Goal: Complete application form: Complete application form

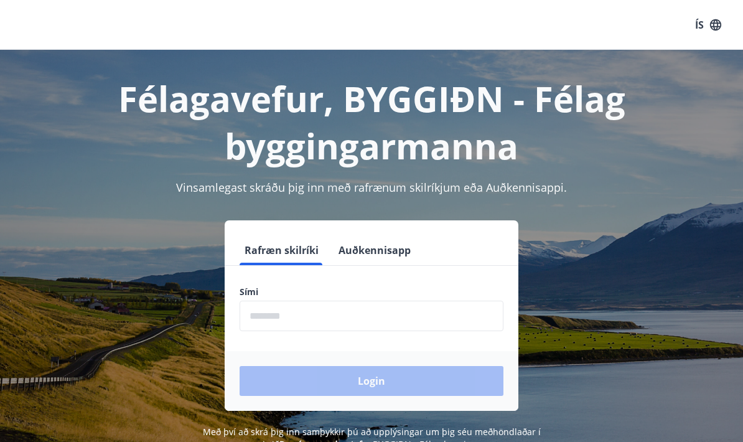
click at [271, 314] on input "phone" at bounding box center [371, 315] width 264 height 30
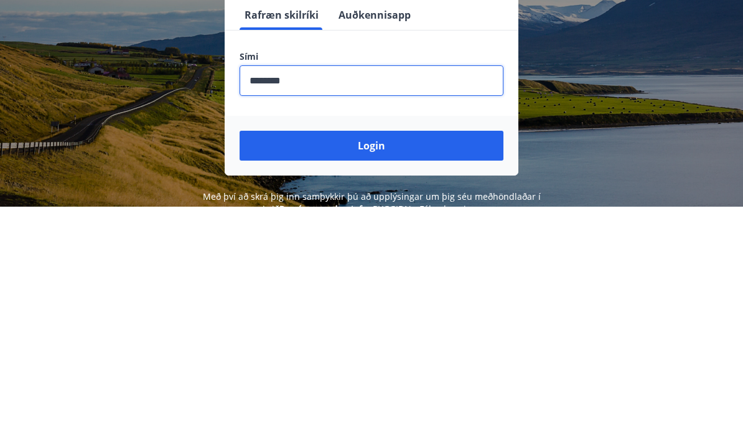
type input "********"
click at [465, 366] on button "Login" at bounding box center [371, 381] width 264 height 30
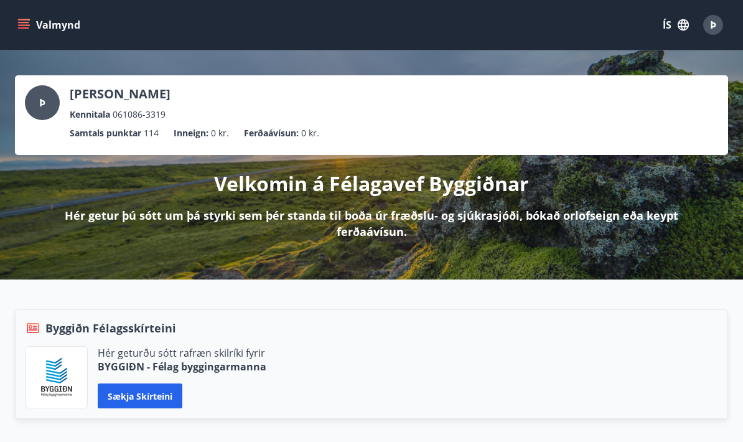
click at [24, 27] on icon "menu" at bounding box center [23, 27] width 11 height 1
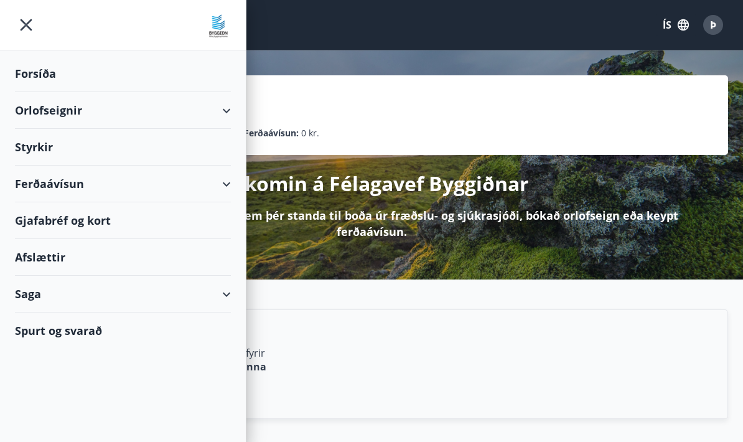
click at [34, 147] on div "Styrkir" at bounding box center [123, 147] width 216 height 37
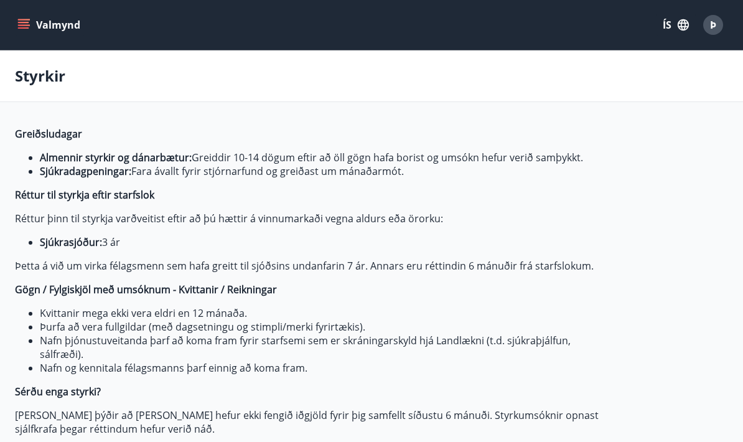
type input "***"
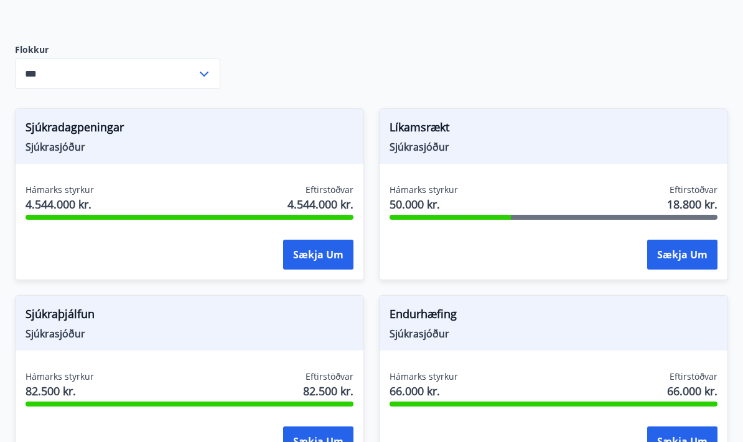
scroll to position [499, 0]
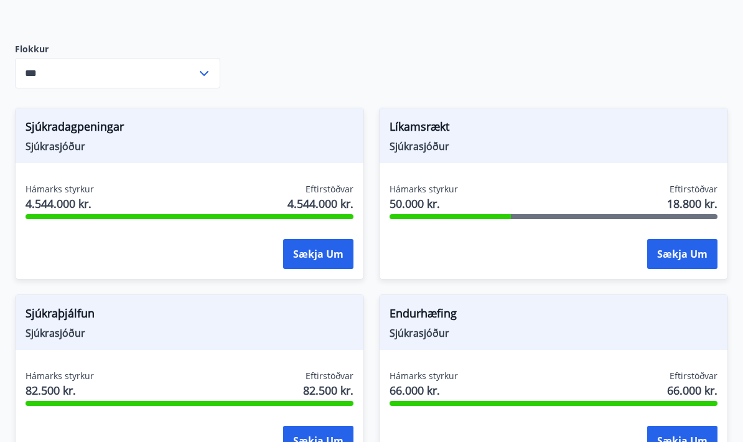
click at [688, 254] on button "Sækja um" at bounding box center [682, 254] width 70 height 30
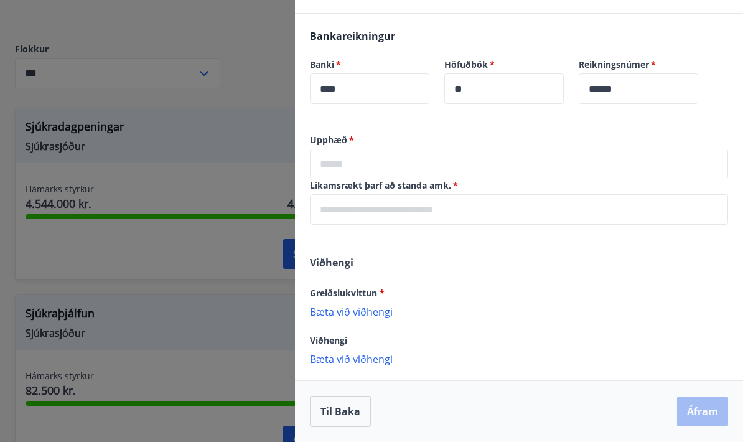
scroll to position [433, 0]
click at [513, 157] on input "text" at bounding box center [519, 164] width 418 height 30
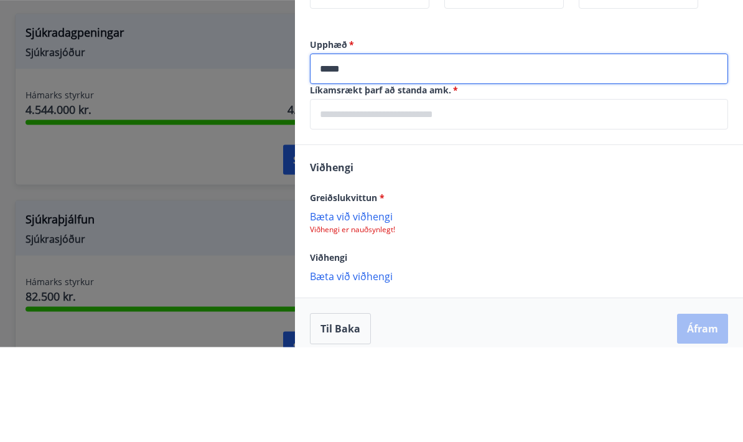
type input "*****"
click at [583, 194] on input "text" at bounding box center [519, 209] width 418 height 30
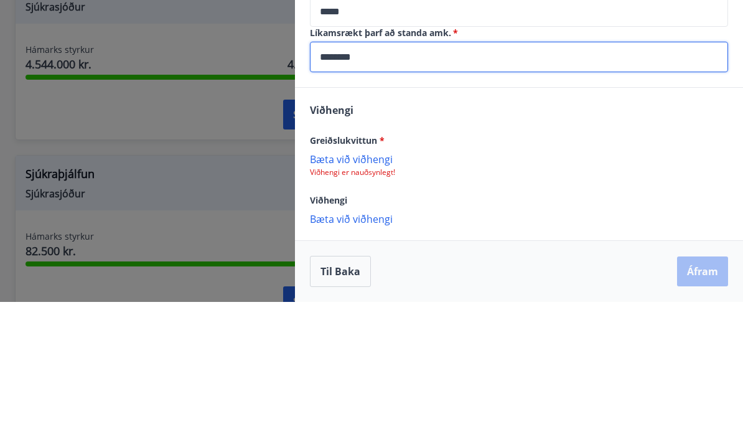
scroll to position [396, 0]
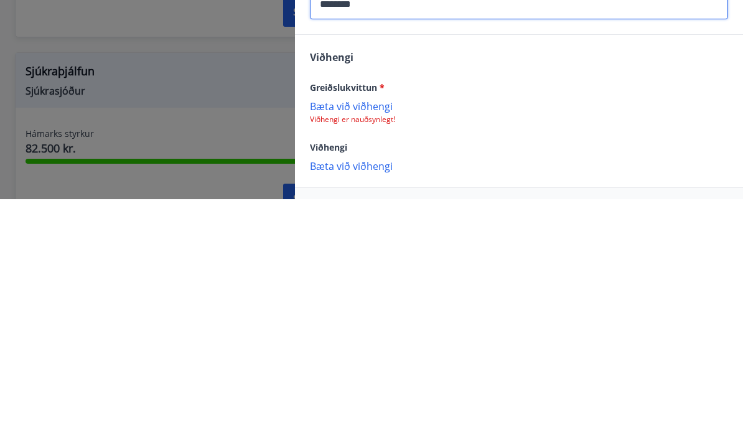
click at [388, 342] on p "Bæta við viðhengi" at bounding box center [519, 348] width 418 height 12
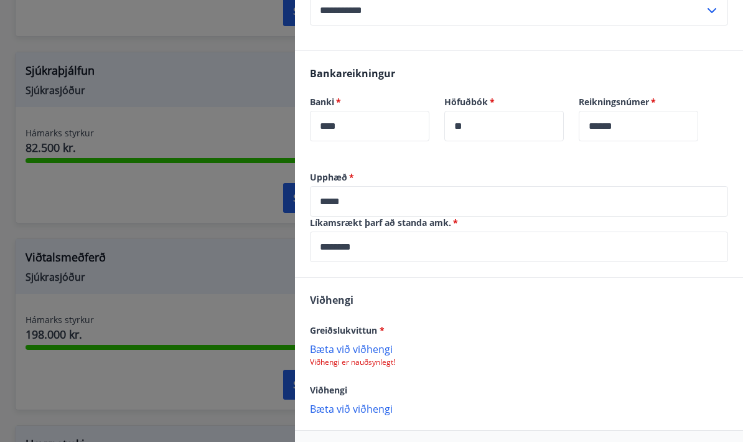
click at [389, 346] on p "Bæta við viðhengi" at bounding box center [519, 348] width 418 height 12
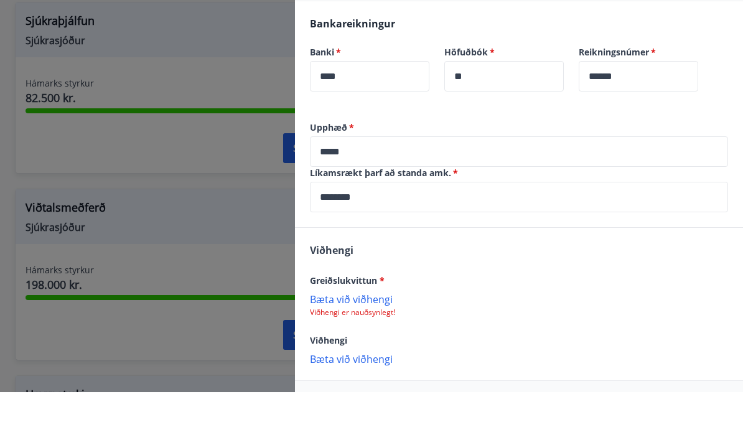
click at [397, 382] on div "Viðhengi" at bounding box center [519, 389] width 418 height 15
click at [363, 382] on div "Viðhengi" at bounding box center [519, 389] width 418 height 15
click at [365, 382] on div "Viðhengi" at bounding box center [519, 389] width 418 height 15
click at [386, 382] on div "Viðhengi" at bounding box center [519, 389] width 418 height 15
click at [372, 402] on p "Bæta við viðhengi" at bounding box center [519, 408] width 418 height 12
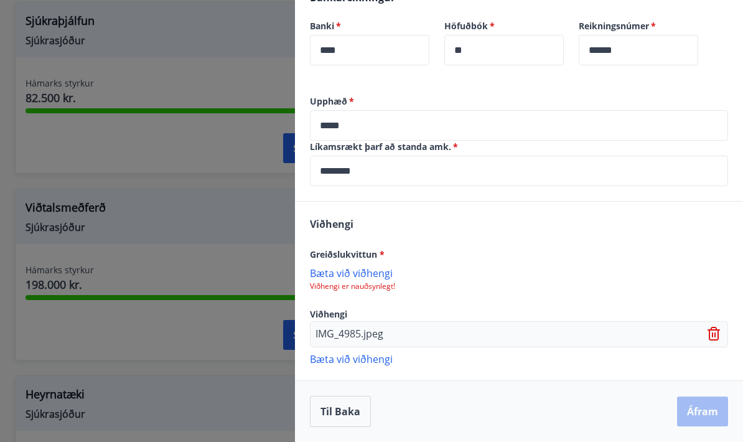
scroll to position [472, 0]
click at [699, 419] on div "Til baka Áfram" at bounding box center [519, 411] width 418 height 31
click at [713, 413] on div "Til baka Áfram" at bounding box center [519, 411] width 418 height 31
click at [395, 359] on p "Bæta við viðhengi" at bounding box center [519, 358] width 418 height 12
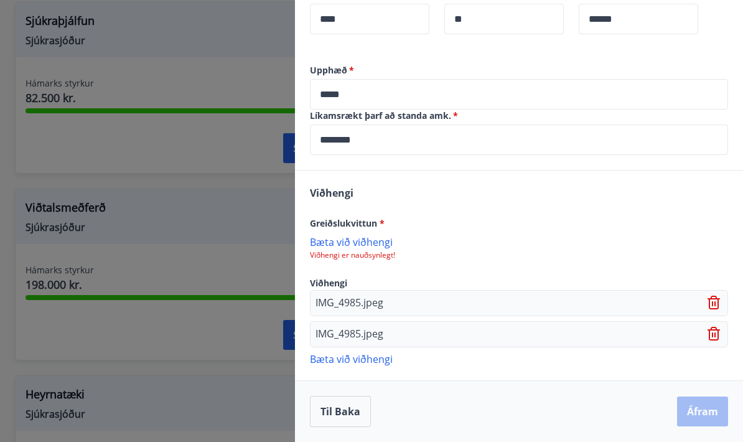
scroll to position [503, 0]
click at [716, 339] on icon at bounding box center [713, 334] width 12 height 14
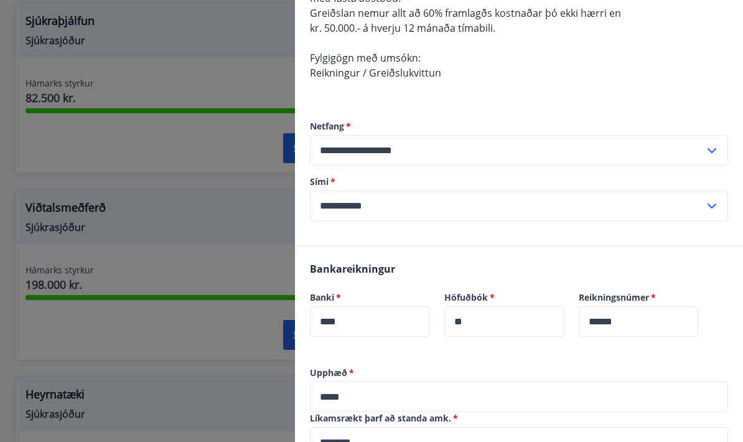
scroll to position [201, 0]
click at [644, 143] on input "**********" at bounding box center [507, 149] width 394 height 30
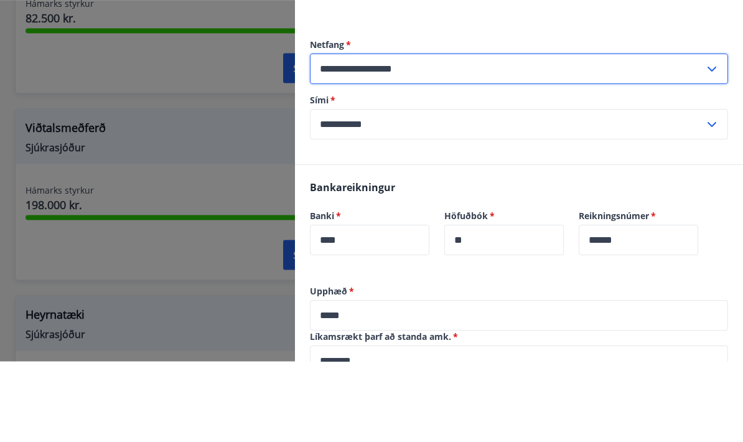
click at [618, 95] on div "**********" at bounding box center [519, 170] width 418 height 151
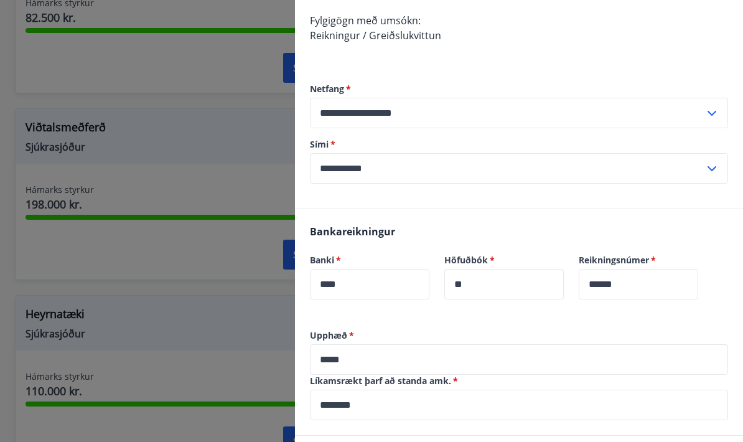
scroll to position [258, 0]
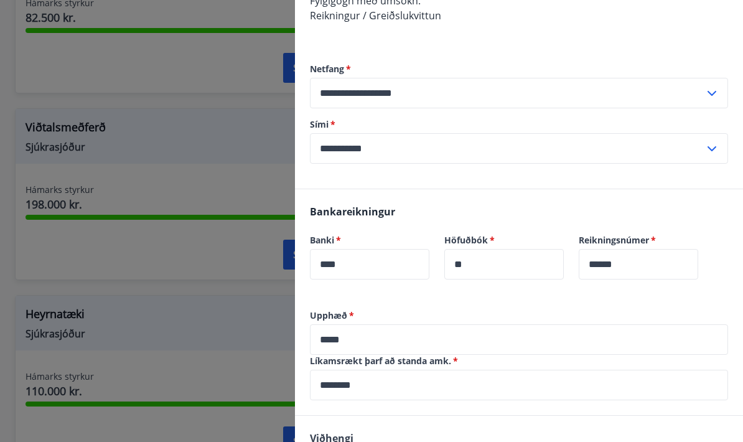
click at [620, 147] on input "**********" at bounding box center [507, 148] width 394 height 30
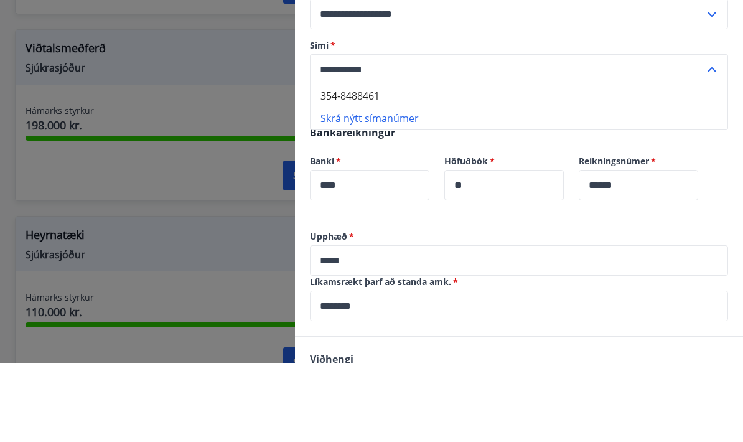
click at [644, 78] on input "**********" at bounding box center [507, 93] width 394 height 30
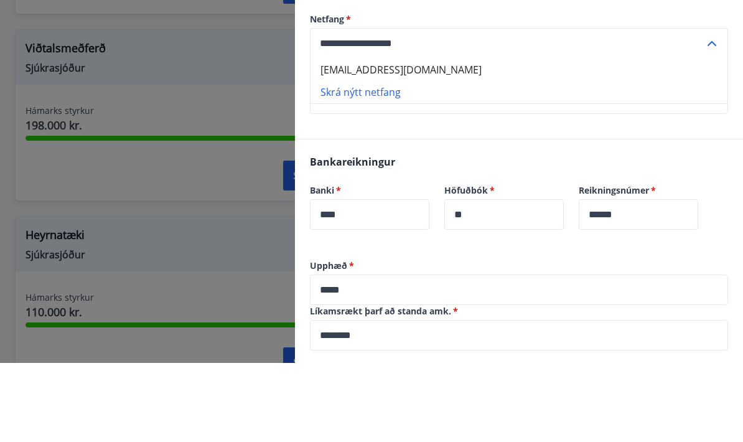
scroll to position [951, 0]
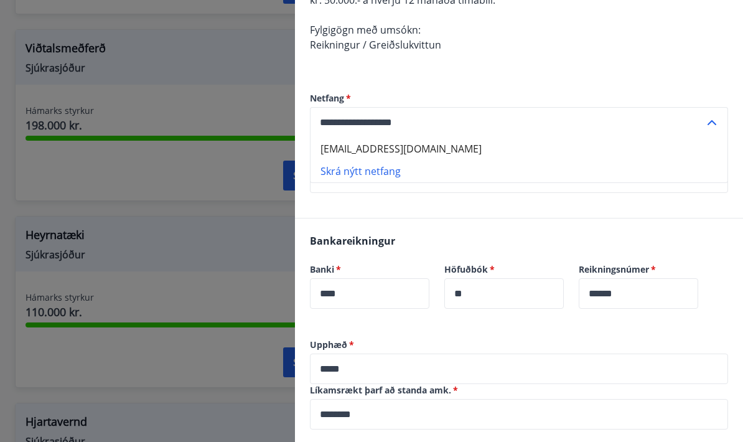
click at [717, 119] on icon at bounding box center [711, 122] width 15 height 15
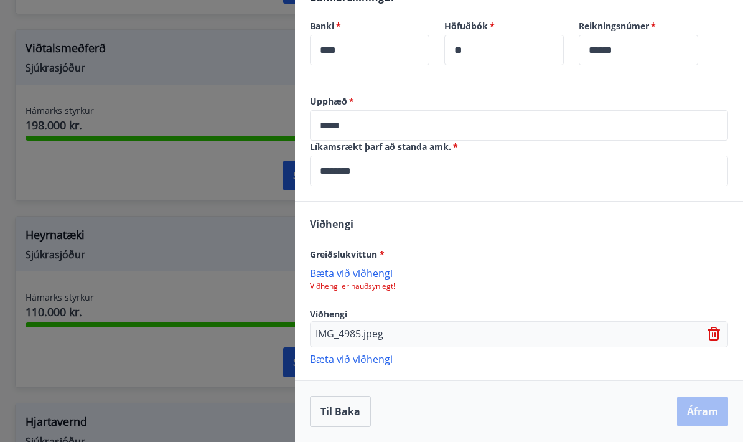
scroll to position [472, 0]
click at [516, 175] on input "********" at bounding box center [519, 171] width 418 height 30
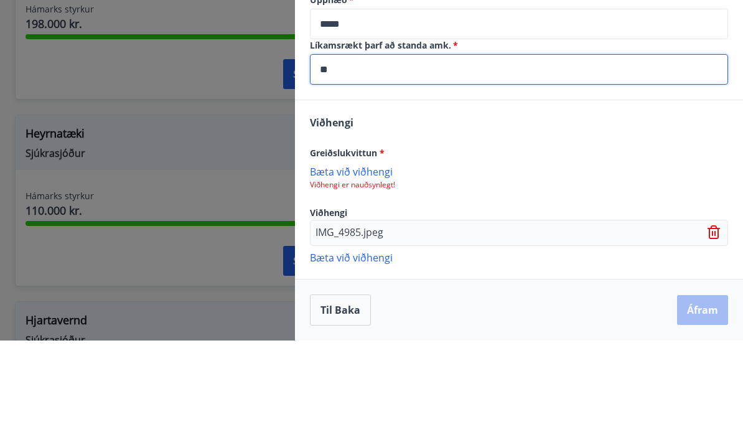
type input "*"
click at [667, 95] on div "**********" at bounding box center [519, 148] width 448 height 106
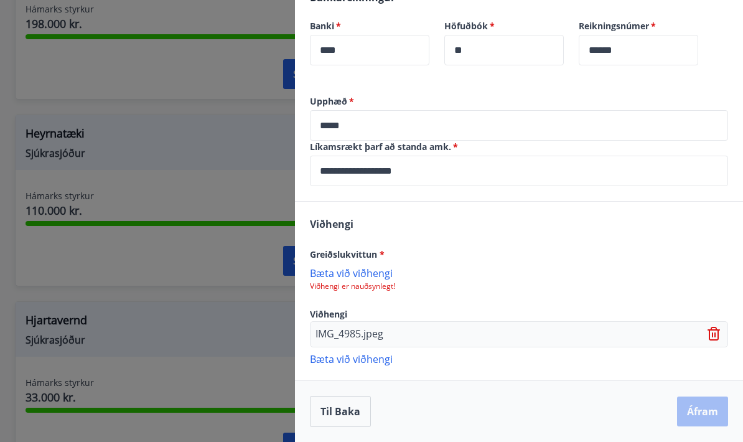
click at [381, 276] on p "Bæta við viðhengi" at bounding box center [519, 272] width 418 height 12
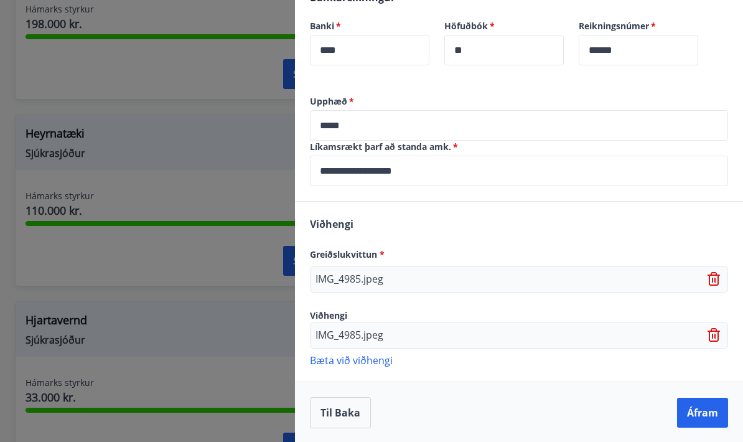
click at [379, 165] on input "**********" at bounding box center [519, 171] width 418 height 30
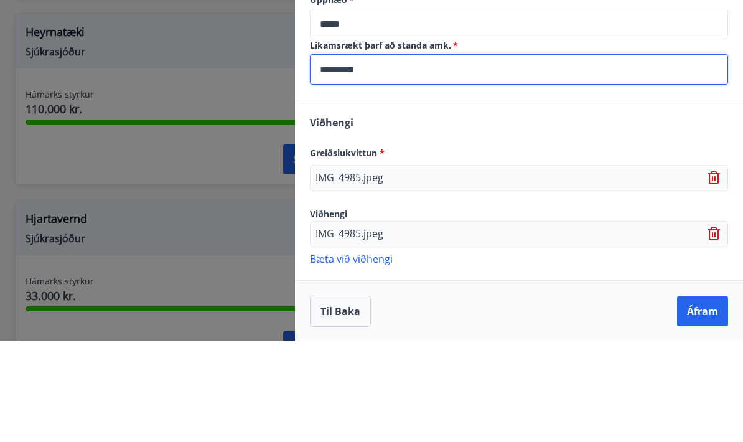
type input "********"
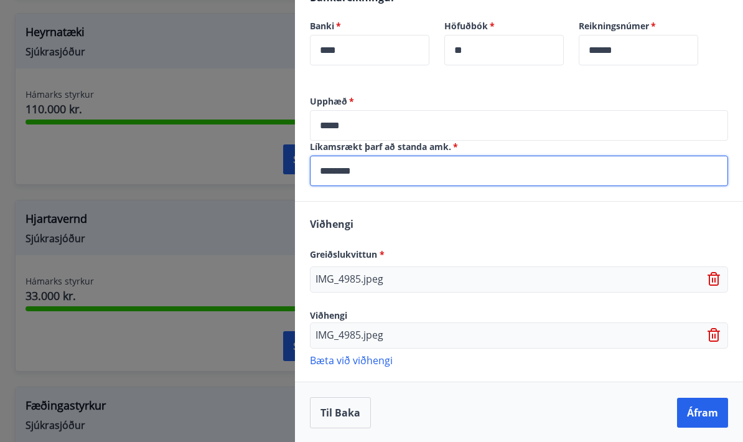
click at [705, 411] on button "Áfram" at bounding box center [702, 412] width 51 height 30
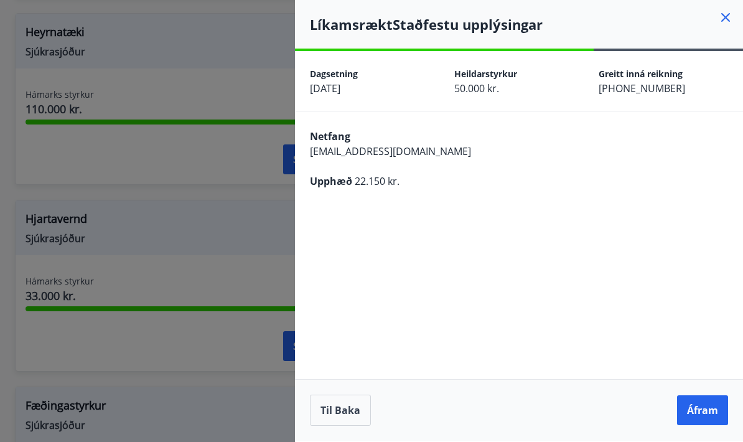
scroll to position [49, 0]
click at [697, 407] on button "Áfram" at bounding box center [702, 410] width 51 height 30
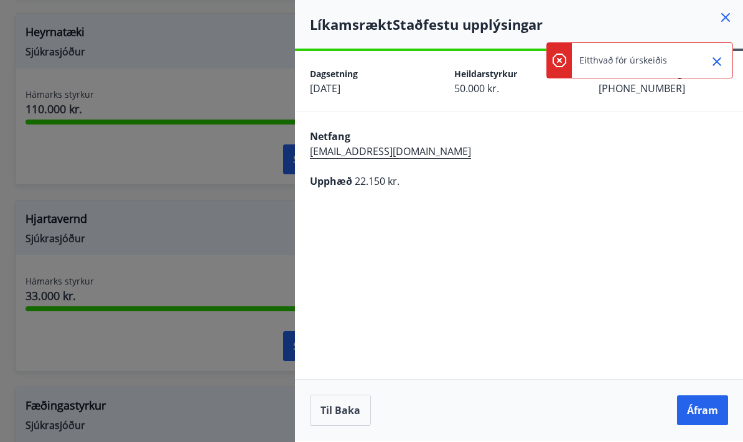
click at [717, 62] on icon "Close" at bounding box center [716, 61] width 9 height 9
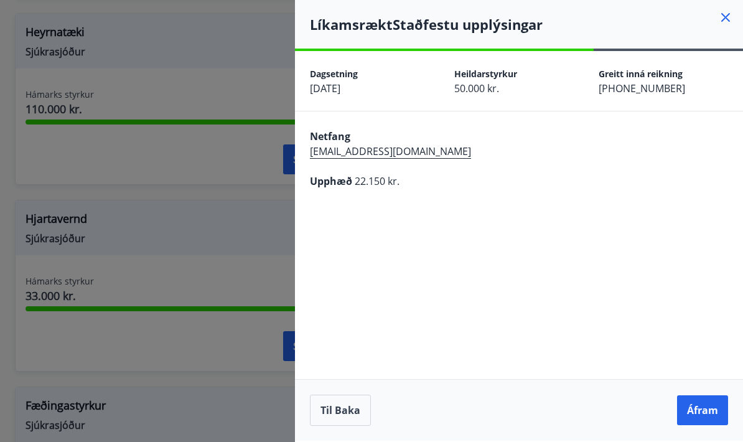
click at [709, 409] on button "Áfram" at bounding box center [702, 410] width 51 height 30
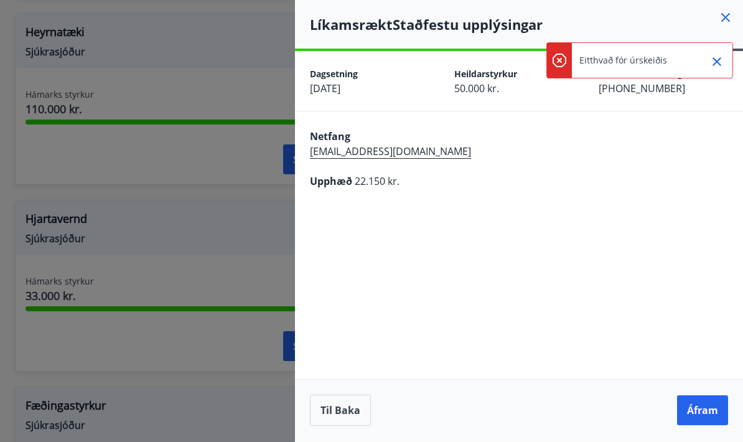
click at [719, 62] on icon "Close" at bounding box center [716, 61] width 15 height 15
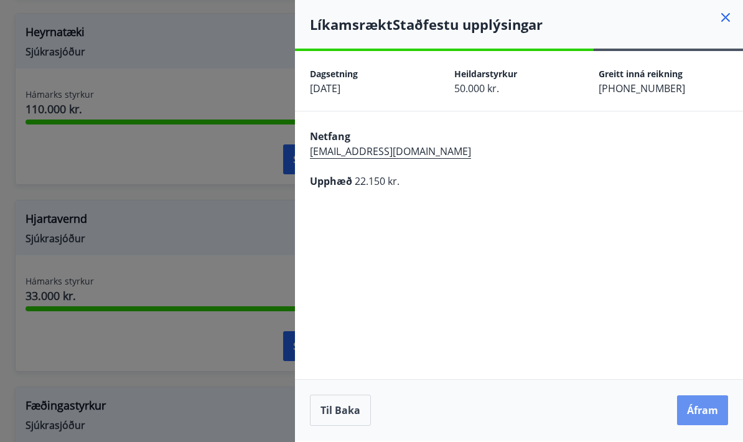
click at [696, 413] on button "Áfram" at bounding box center [702, 410] width 51 height 30
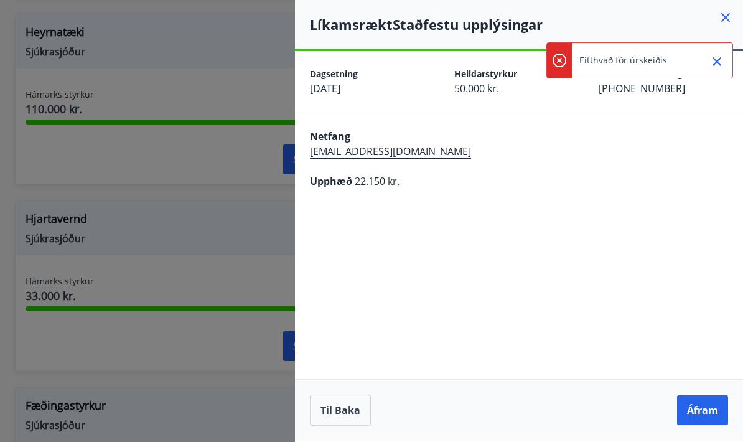
click at [638, 55] on p "Eitthvað fór úrskeiðis" at bounding box center [623, 60] width 88 height 12
click at [633, 65] on p "Eitthvað fór úrskeiðis" at bounding box center [623, 60] width 88 height 12
click at [633, 64] on p "Eitthvað fór úrskeiðis" at bounding box center [623, 60] width 88 height 12
click at [660, 62] on p "Eitthvað fór úrskeiðis" at bounding box center [623, 60] width 88 height 12
click at [659, 62] on p "Eitthvað fór úrskeiðis" at bounding box center [623, 60] width 88 height 12
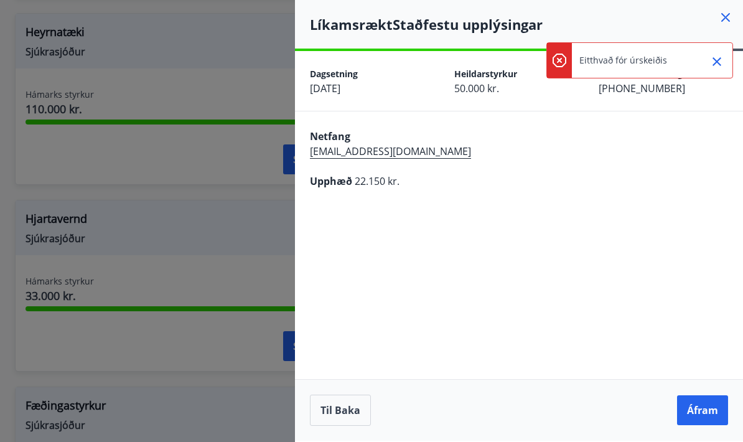
click at [562, 60] on icon at bounding box center [559, 60] width 15 height 15
click at [717, 62] on icon "Close" at bounding box center [716, 61] width 9 height 9
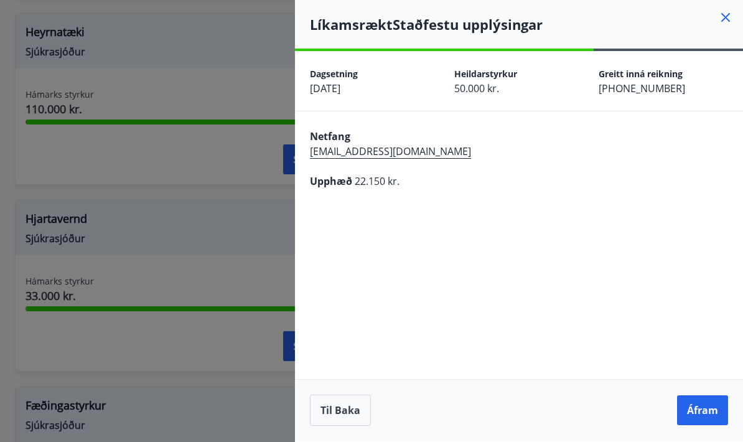
click at [704, 406] on button "Áfram" at bounding box center [702, 410] width 51 height 30
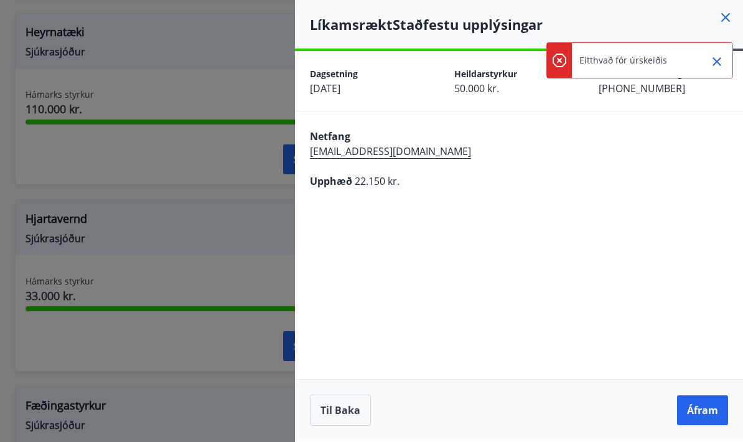
click at [719, 64] on icon "Close" at bounding box center [716, 61] width 9 height 9
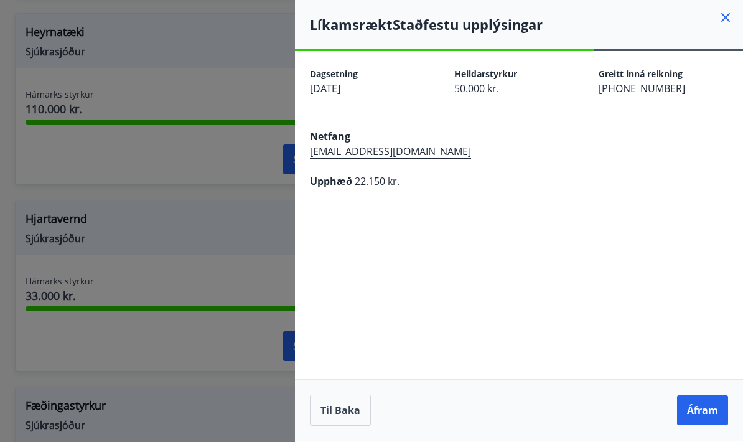
click at [699, 403] on button "Áfram" at bounding box center [702, 410] width 51 height 30
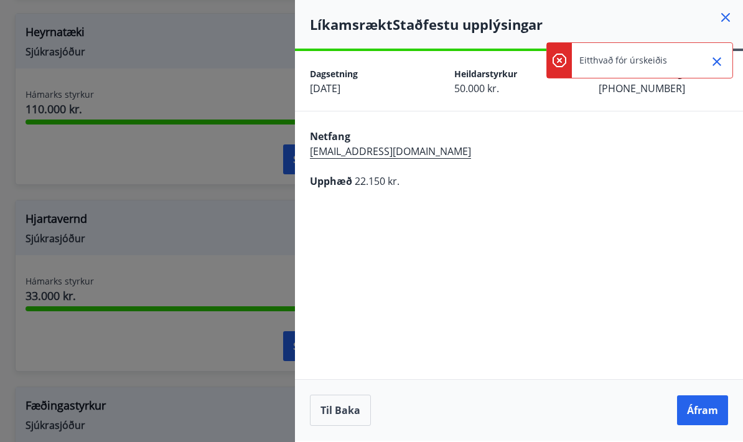
click at [711, 56] on icon "Close" at bounding box center [716, 61] width 15 height 15
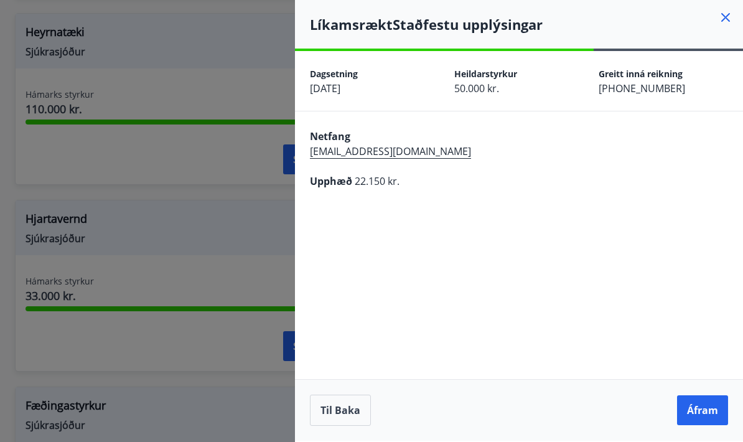
click at [702, 409] on button "Áfram" at bounding box center [702, 410] width 51 height 30
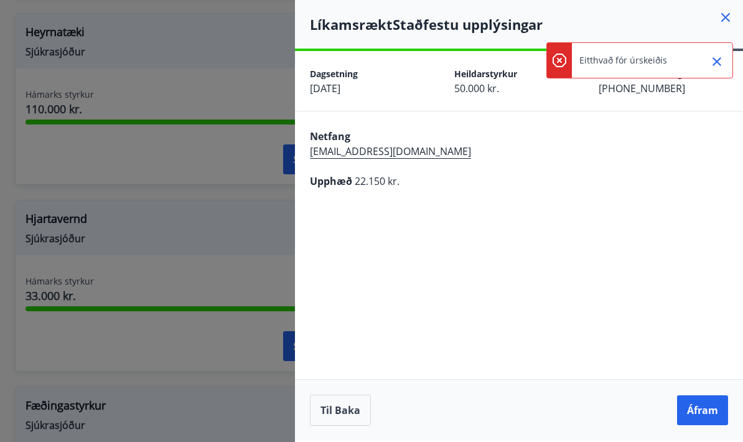
click at [715, 66] on icon "Close" at bounding box center [716, 61] width 15 height 15
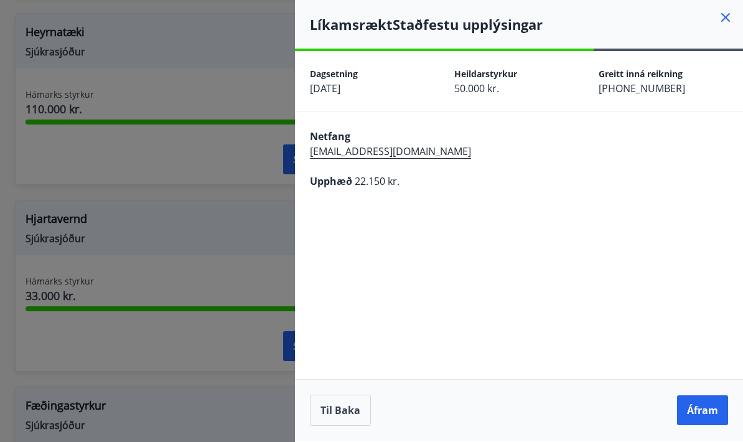
click at [700, 409] on button "Áfram" at bounding box center [702, 410] width 51 height 30
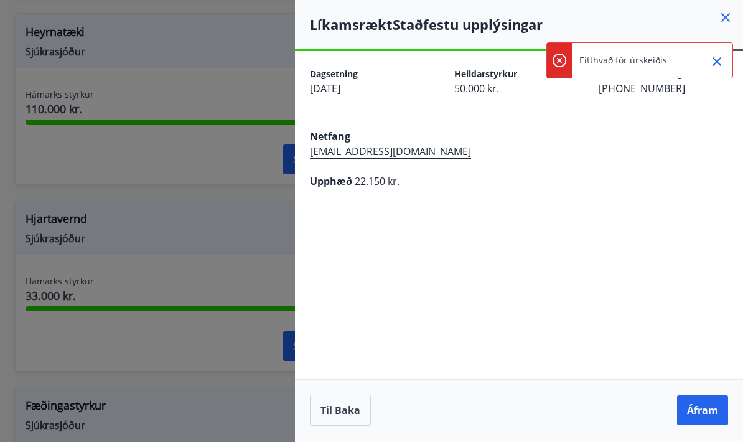
click at [701, 415] on button "Áfram" at bounding box center [702, 410] width 51 height 30
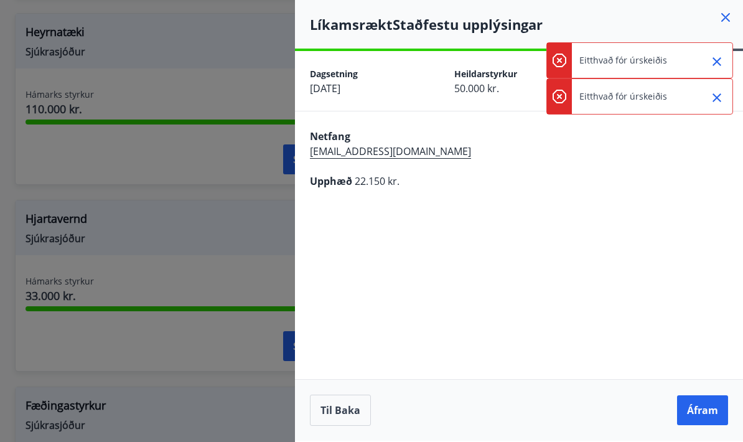
click at [710, 57] on icon "Close" at bounding box center [716, 61] width 15 height 15
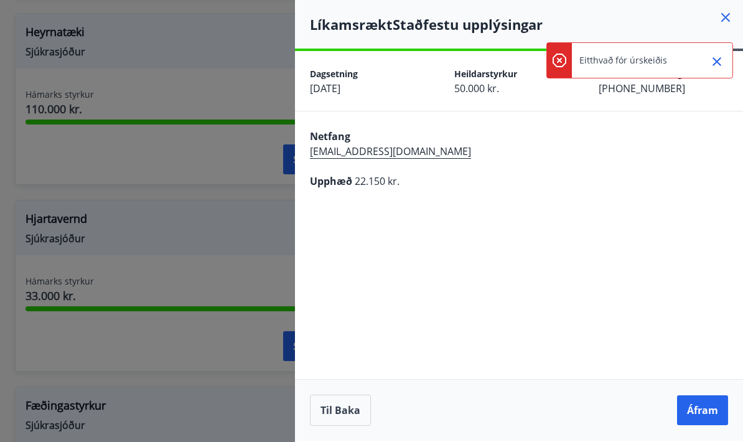
click at [713, 48] on div at bounding box center [711, 60] width 31 height 35
click at [713, 56] on icon "Close" at bounding box center [716, 61] width 15 height 15
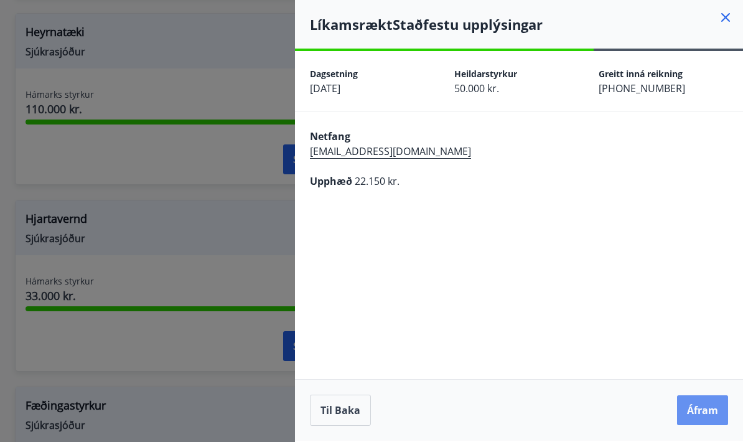
click at [700, 414] on button "Áfram" at bounding box center [702, 410] width 51 height 30
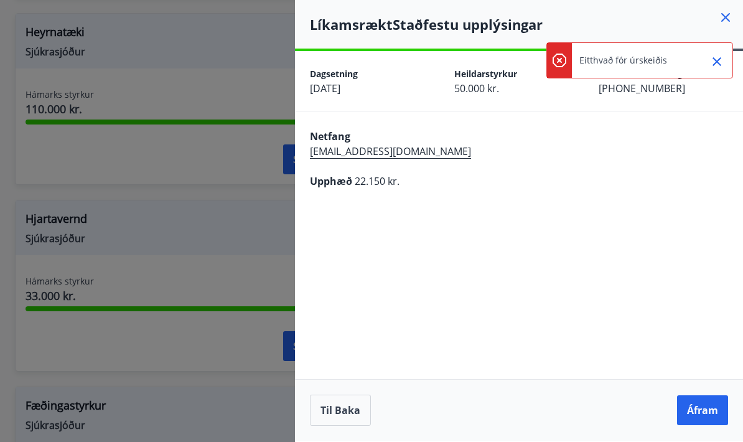
click at [710, 66] on icon "Close" at bounding box center [716, 61] width 15 height 15
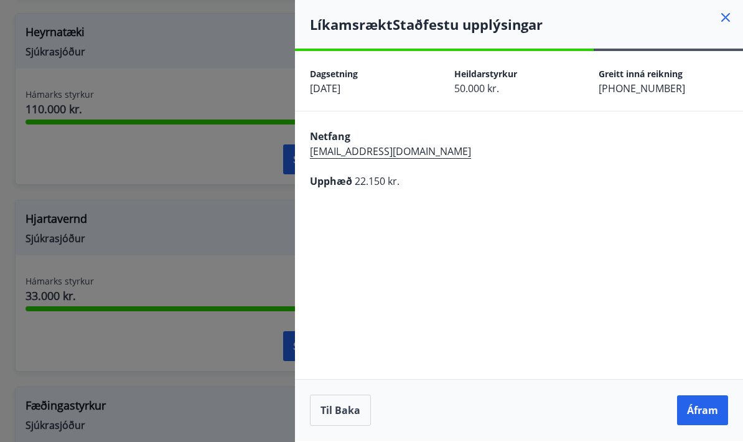
click at [703, 411] on button "Áfram" at bounding box center [702, 410] width 51 height 30
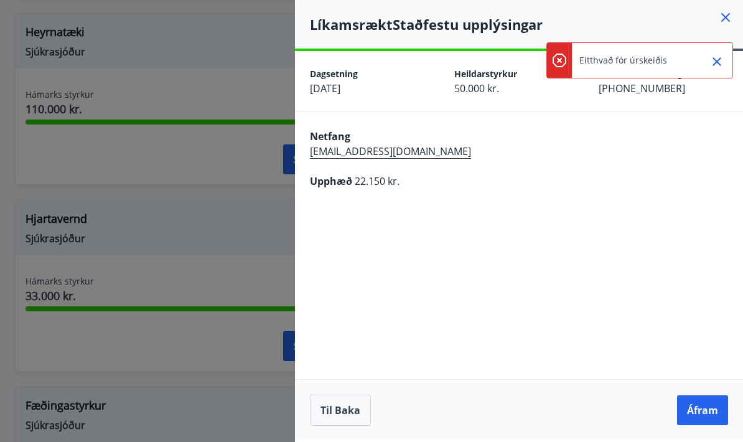
click at [716, 67] on icon "Close" at bounding box center [716, 61] width 15 height 15
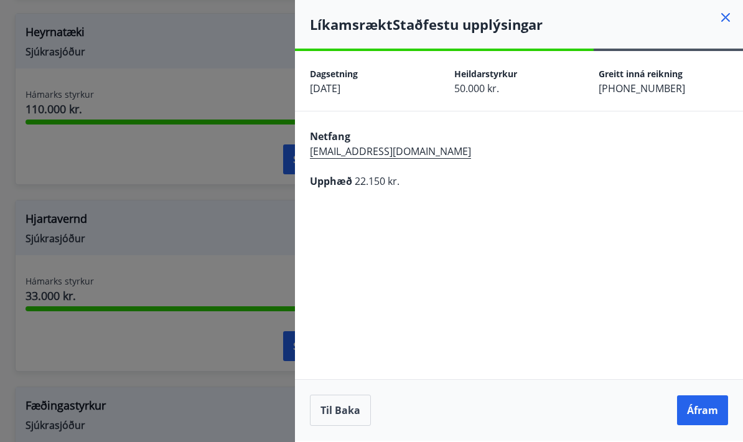
click at [699, 404] on button "Áfram" at bounding box center [702, 410] width 51 height 30
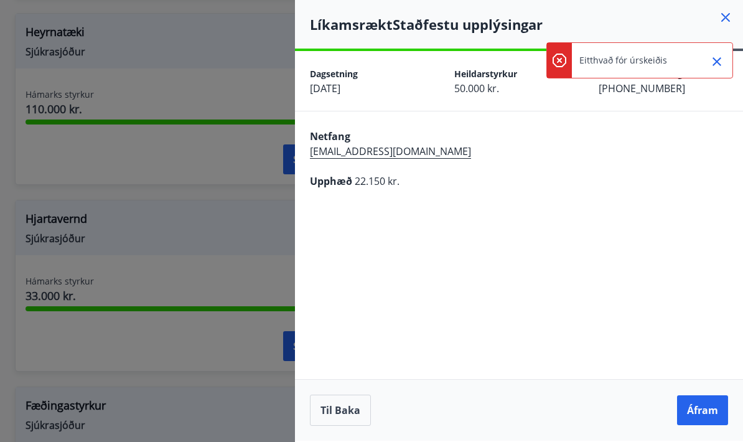
click at [710, 62] on icon "Close" at bounding box center [716, 61] width 15 height 15
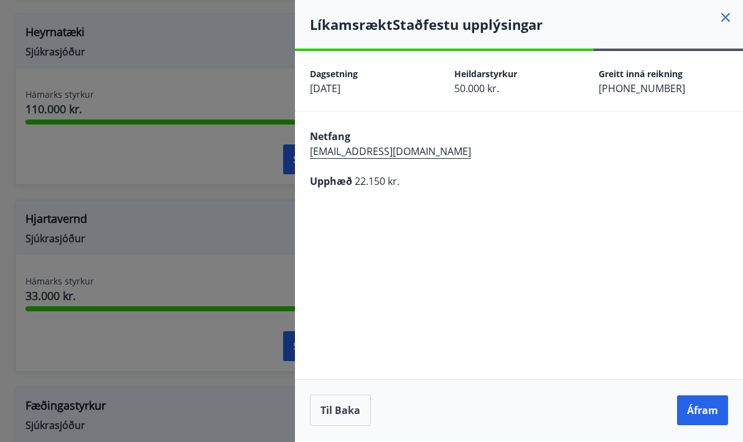
click at [698, 408] on button "Áfram" at bounding box center [702, 410] width 51 height 30
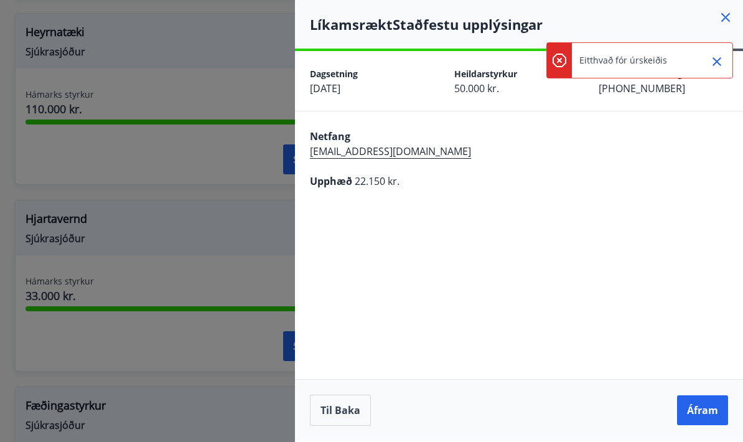
click at [716, 58] on icon "Close" at bounding box center [716, 61] width 15 height 15
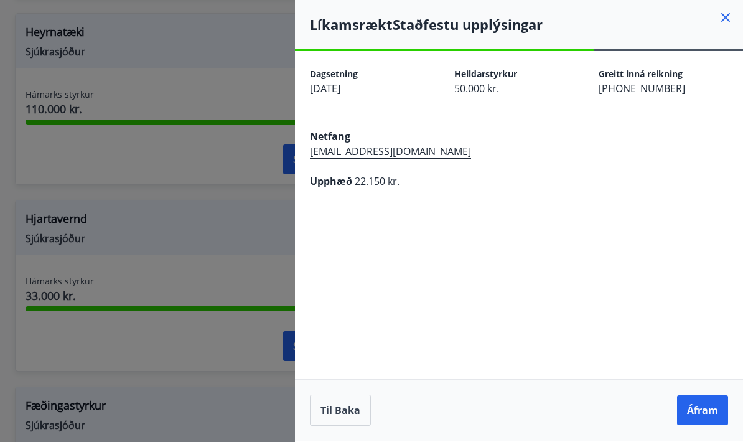
click at [699, 402] on button "Áfram" at bounding box center [702, 410] width 51 height 30
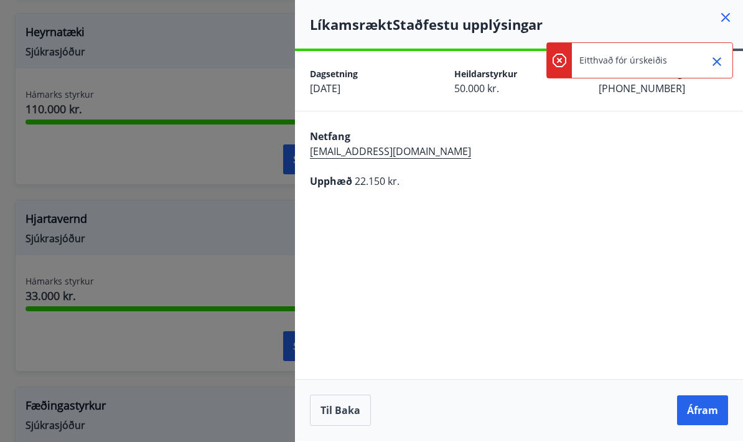
click at [709, 67] on button "Close" at bounding box center [716, 61] width 21 height 21
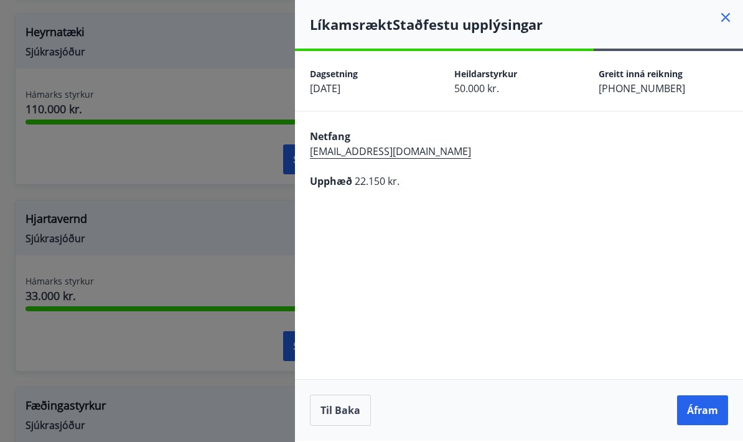
click at [705, 409] on button "Áfram" at bounding box center [702, 410] width 51 height 30
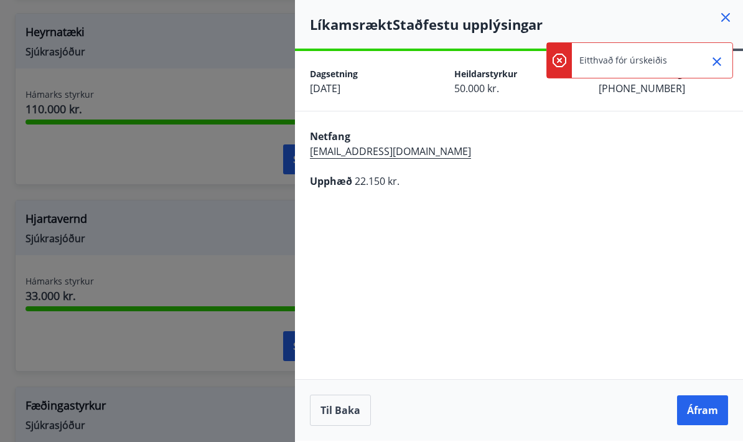
click at [707, 64] on button "Close" at bounding box center [716, 61] width 21 height 21
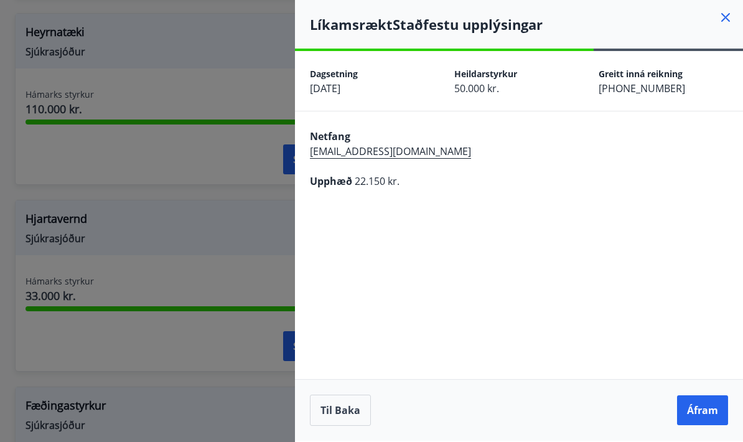
click at [707, 406] on button "Áfram" at bounding box center [702, 410] width 51 height 30
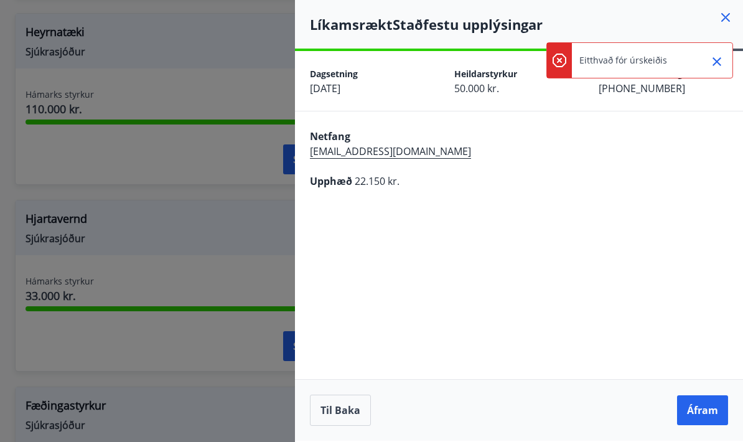
click at [711, 59] on icon "Close" at bounding box center [716, 61] width 15 height 15
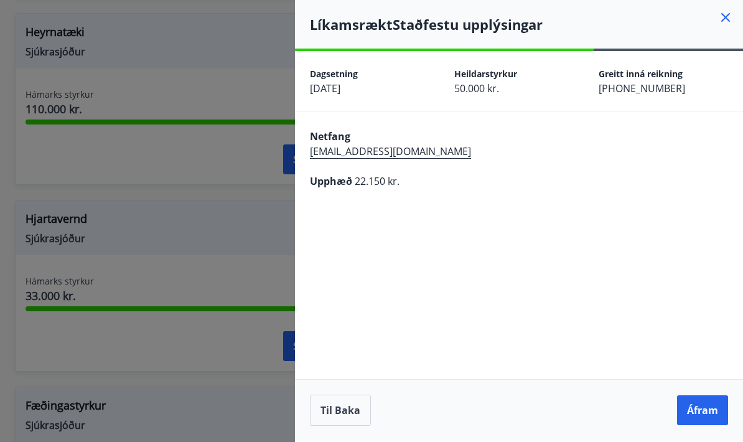
click at [708, 407] on button "Áfram" at bounding box center [702, 410] width 51 height 30
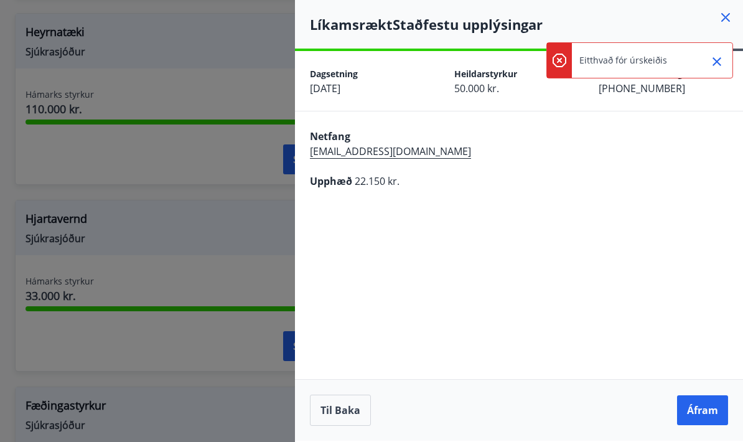
click at [713, 60] on icon "Close" at bounding box center [716, 61] width 15 height 15
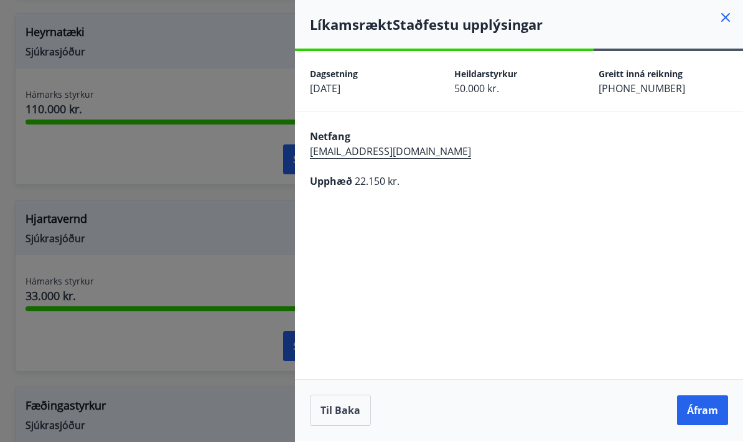
click at [706, 409] on button "Áfram" at bounding box center [702, 410] width 51 height 30
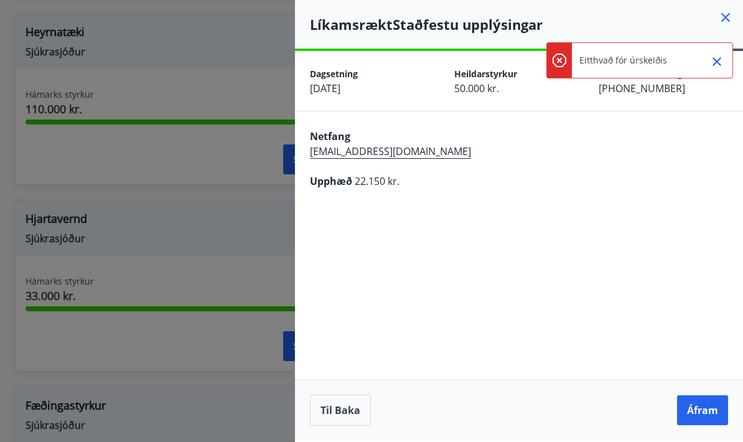
click at [709, 58] on icon "Close" at bounding box center [716, 61] width 15 height 15
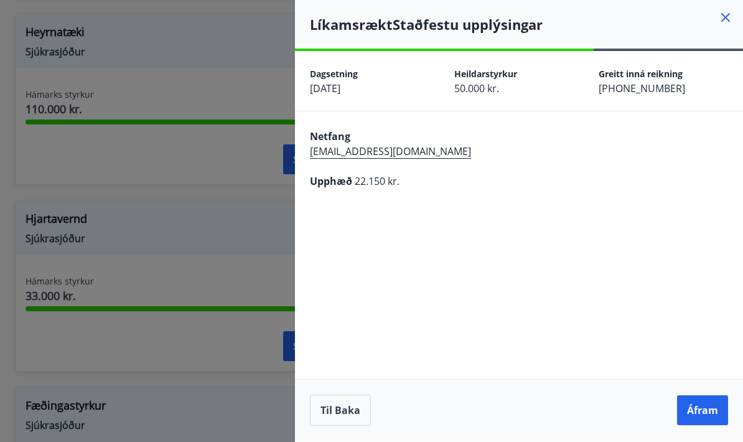
click at [697, 412] on button "Áfram" at bounding box center [702, 410] width 51 height 30
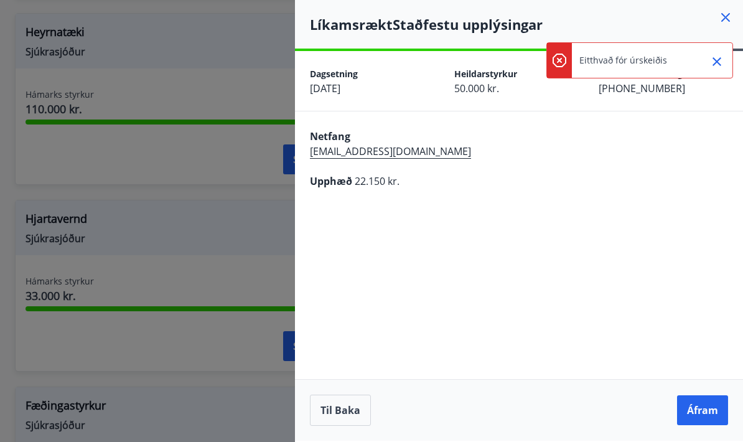
click at [709, 57] on icon "Close" at bounding box center [716, 61] width 15 height 15
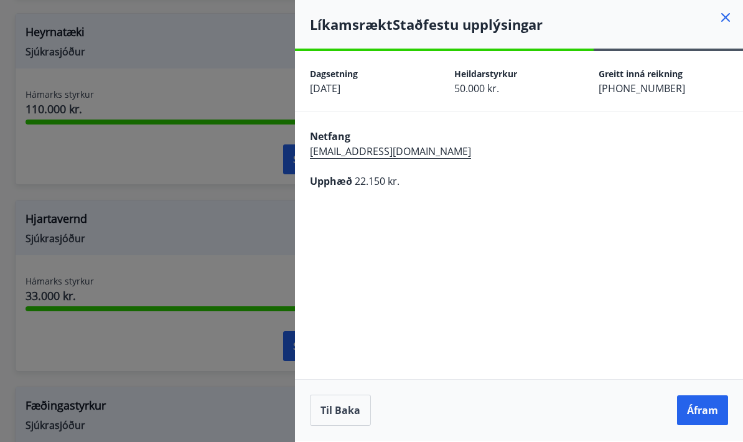
click at [694, 406] on button "Áfram" at bounding box center [702, 410] width 51 height 30
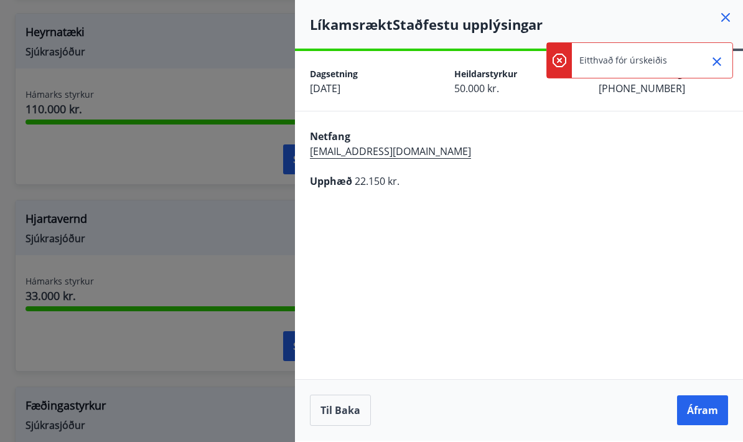
click at [707, 62] on button "Close" at bounding box center [716, 61] width 21 height 21
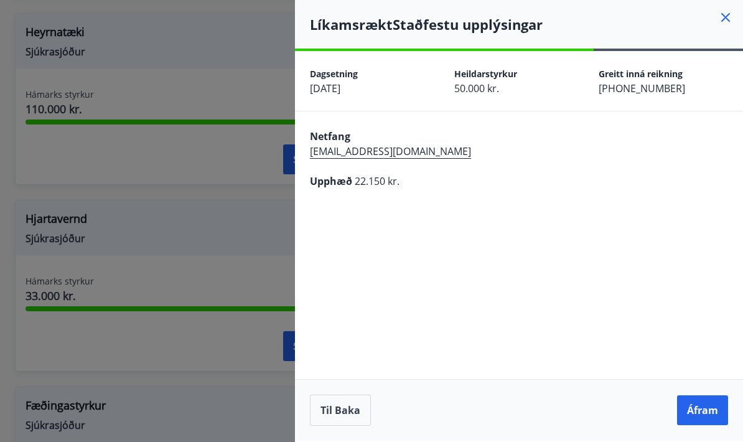
click at [690, 420] on button "Áfram" at bounding box center [702, 410] width 51 height 30
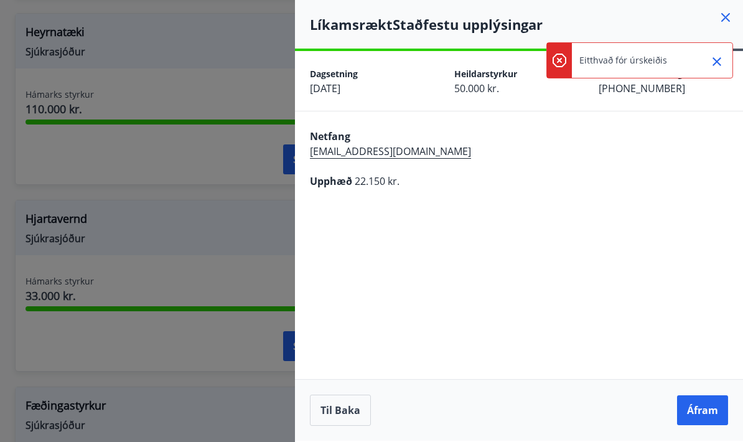
click at [709, 57] on button "Close" at bounding box center [716, 61] width 21 height 21
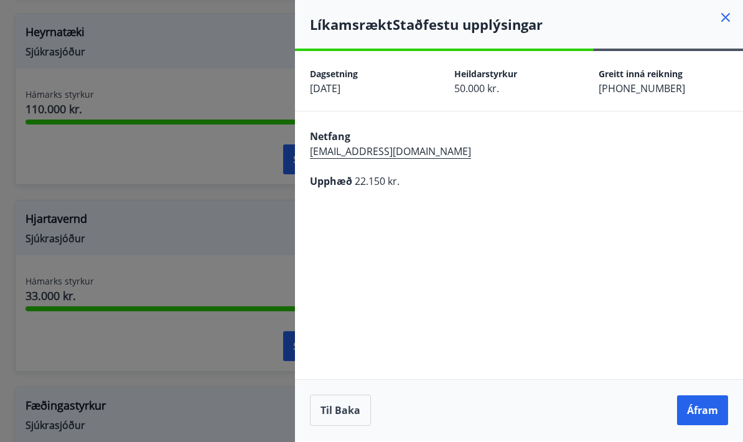
click at [698, 412] on button "Áfram" at bounding box center [702, 410] width 51 height 30
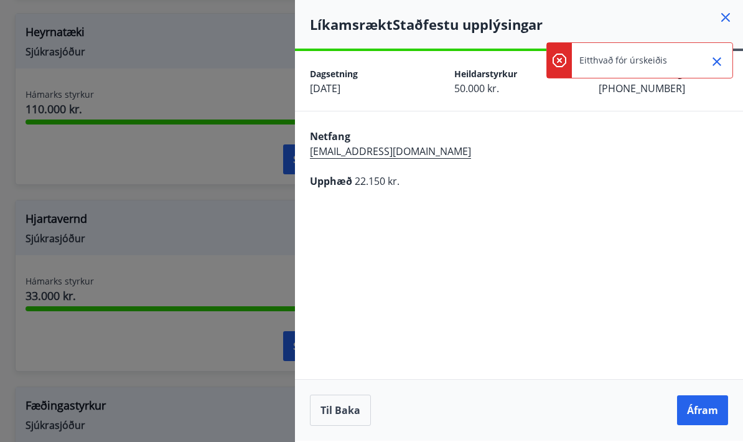
click at [713, 68] on icon "Close" at bounding box center [716, 61] width 15 height 15
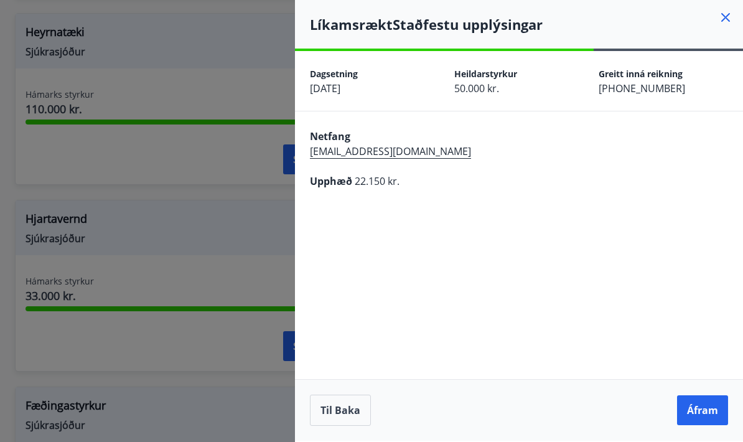
click at [346, 411] on button "Til baka" at bounding box center [340, 409] width 61 height 31
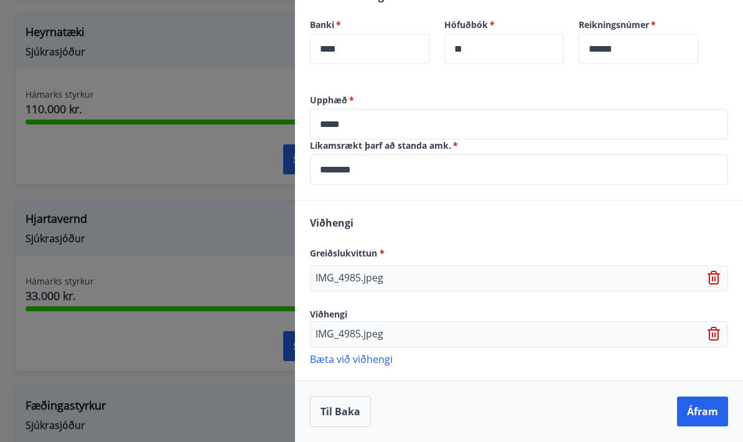
scroll to position [473, 0]
click at [333, 119] on input "*****" at bounding box center [519, 124] width 418 height 30
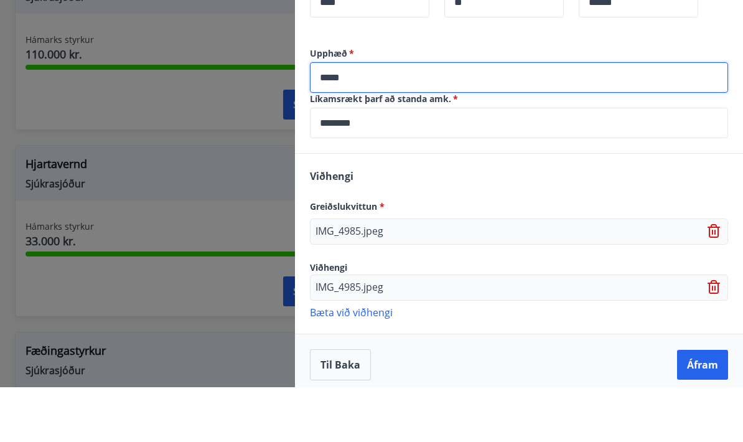
scroll to position [461, 0]
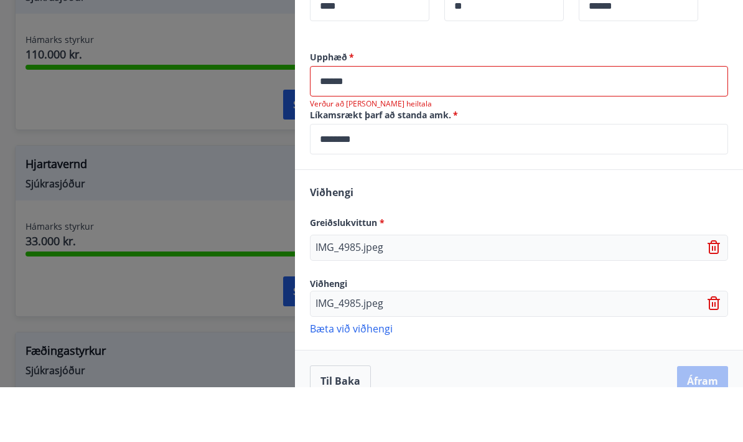
type input "*****"
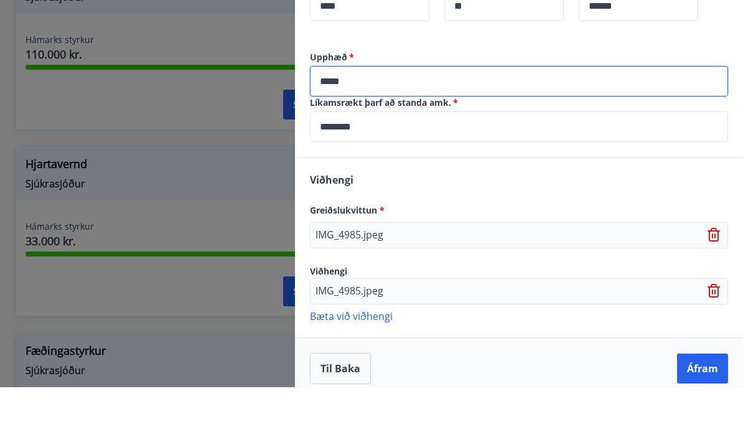
click at [688, 32] on div "Reikningsnúmer   * ****** ​" at bounding box center [638, 60] width 119 height 60
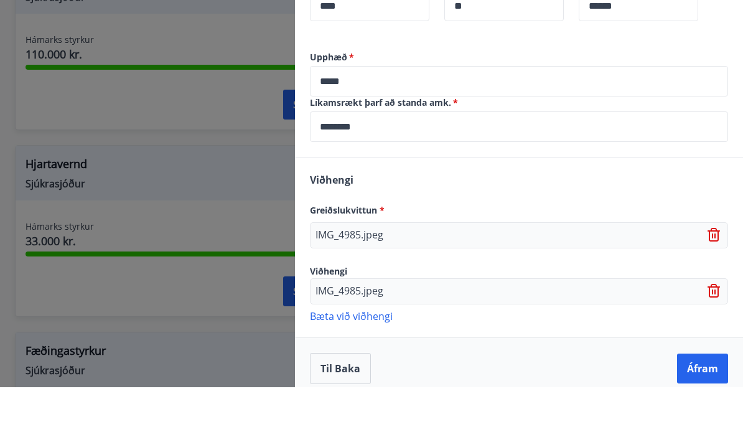
scroll to position [1209, 0]
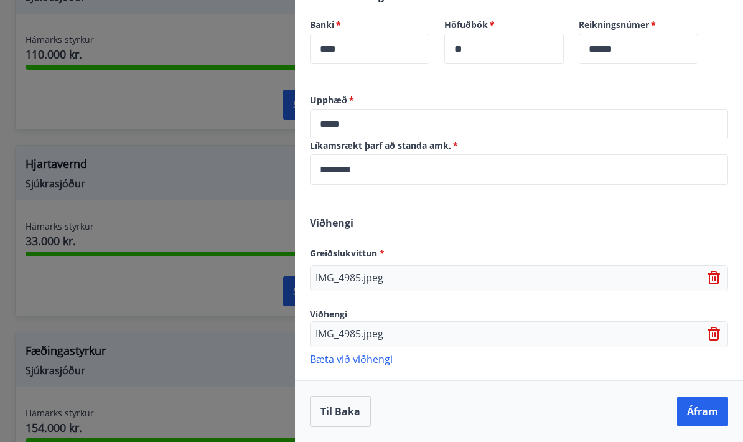
click at [709, 409] on button "Áfram" at bounding box center [702, 411] width 51 height 30
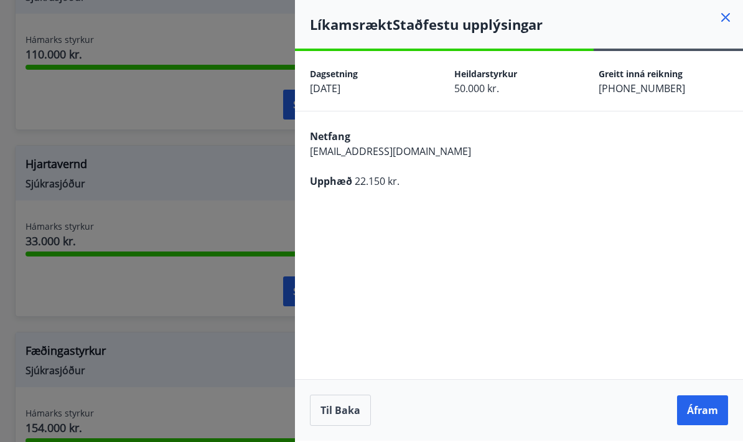
scroll to position [49, 0]
click at [702, 407] on button "Áfram" at bounding box center [702, 410] width 51 height 30
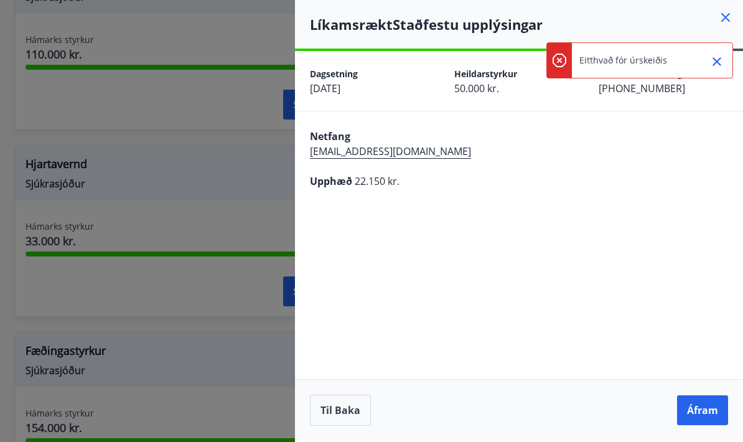
click at [718, 68] on icon "Close" at bounding box center [716, 61] width 15 height 15
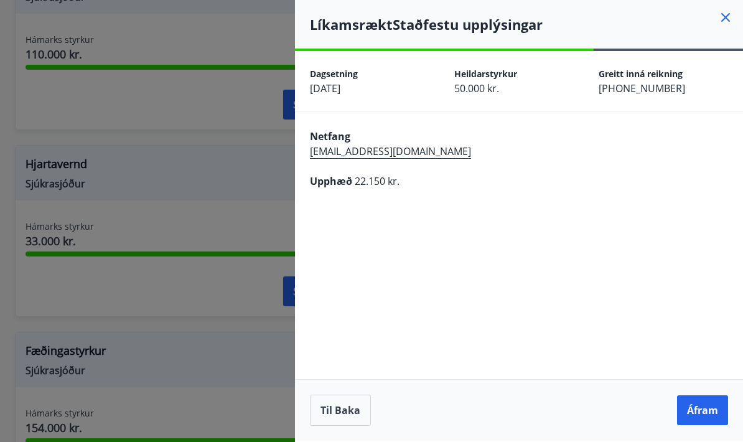
click at [695, 407] on button "Áfram" at bounding box center [702, 410] width 51 height 30
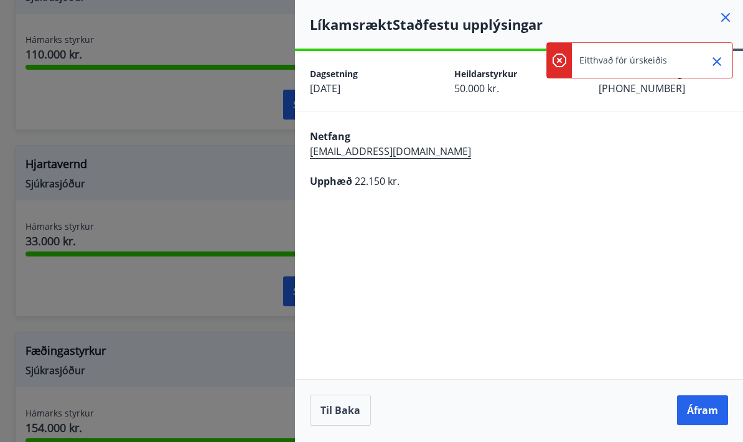
click at [700, 411] on button "Áfram" at bounding box center [702, 410] width 51 height 30
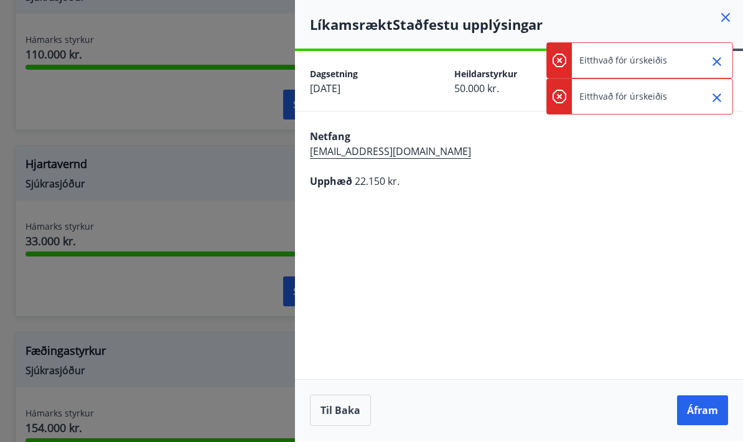
click at [717, 63] on icon "Close" at bounding box center [716, 61] width 15 height 15
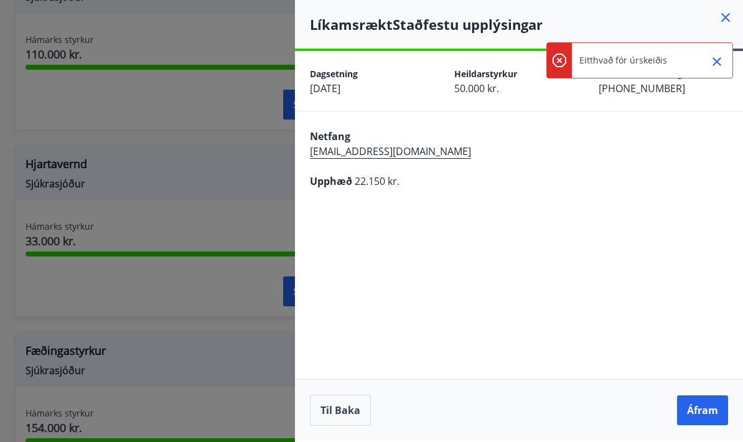
click at [715, 55] on icon "Close" at bounding box center [716, 61] width 15 height 15
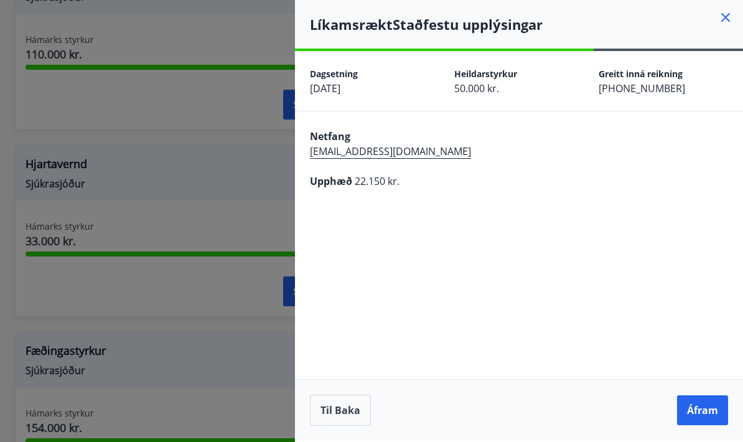
click at [338, 409] on button "Til baka" at bounding box center [340, 409] width 61 height 31
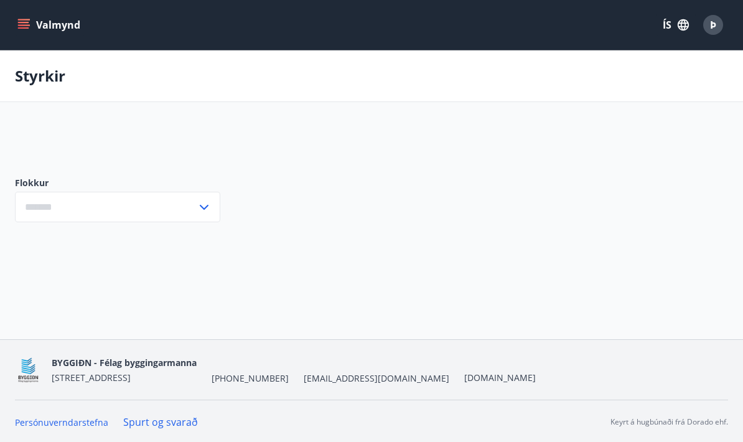
type input "***"
